Goal: Task Accomplishment & Management: Use online tool/utility

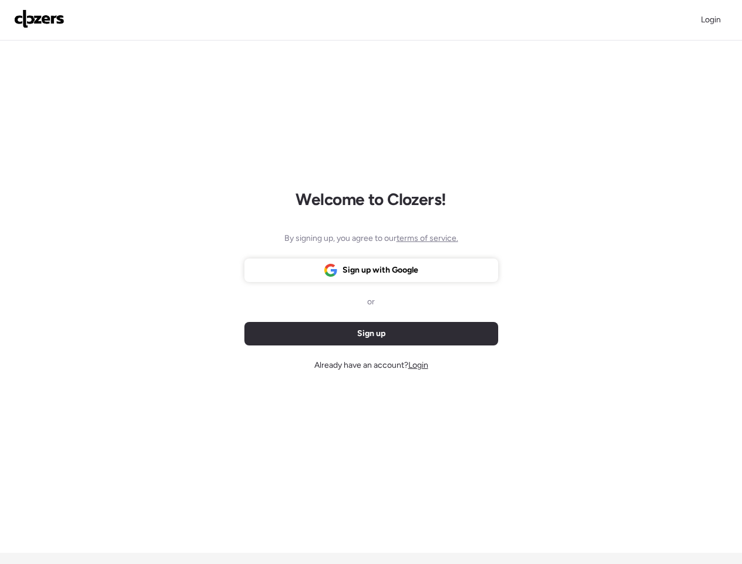
click at [371, 282] on div "Sign up or Sign up with Google" at bounding box center [371, 302] width 254 height 87
click at [711, 20] on span "Login" at bounding box center [711, 20] width 20 height 10
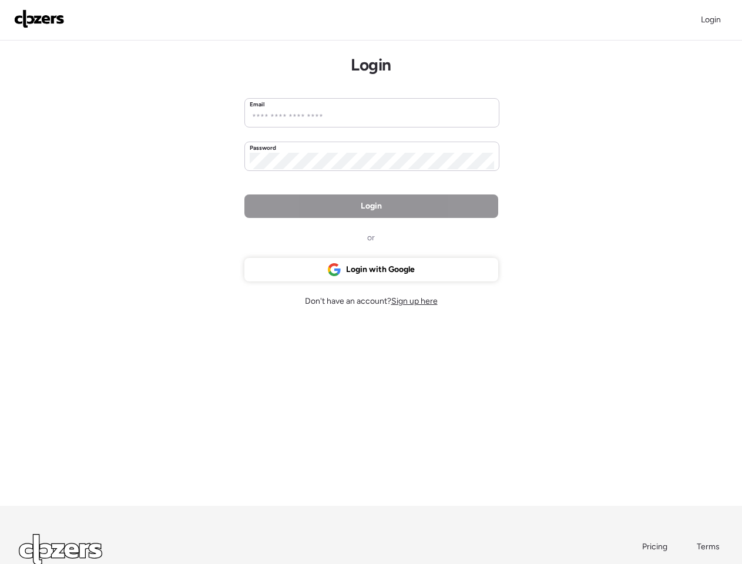
click at [428, 238] on div at bounding box center [441, 237] width 114 height 1
click at [371, 334] on div "Login Email Password Login or Login with Google Don't have an account? Sign up …" at bounding box center [371, 273] width 254 height 465
click at [371, 270] on span "Login with Google" at bounding box center [380, 270] width 69 height 12
click at [419, 365] on div "Login Email Password Login or Login with Google Don't have an account? Sign up …" at bounding box center [371, 273] width 254 height 465
